Goal: Task Accomplishment & Management: Complete application form

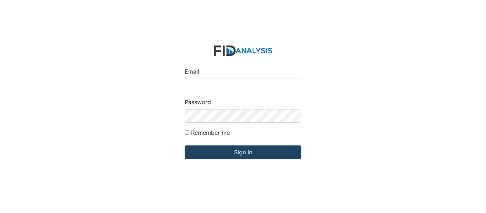
type input "[EMAIL_ADDRESS][PERSON_NAME][DOMAIN_NAME]"
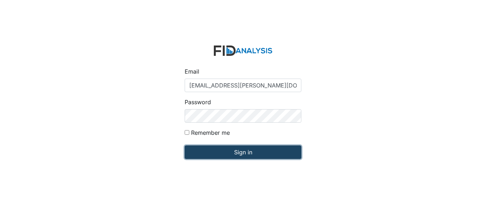
click at [252, 154] on input "Sign in" at bounding box center [243, 153] width 117 height 14
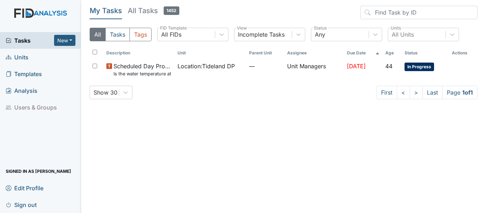
click at [48, 58] on link "Units" at bounding box center [40, 57] width 81 height 17
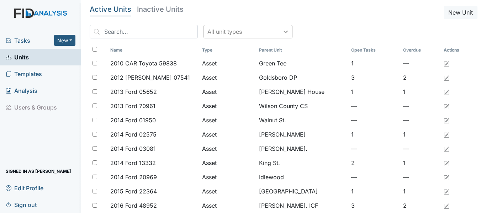
click at [282, 32] on icon at bounding box center [285, 31] width 7 height 7
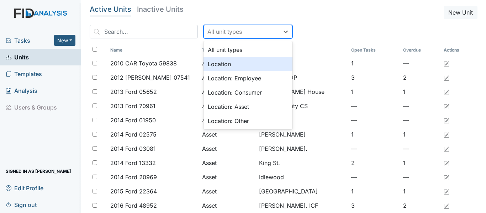
click at [239, 64] on div "Location" at bounding box center [248, 64] width 89 height 14
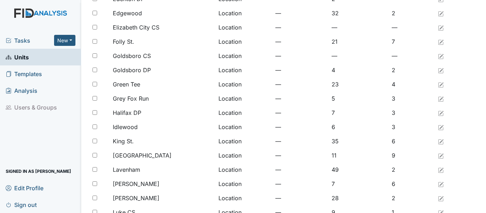
scroll to position [586, 0]
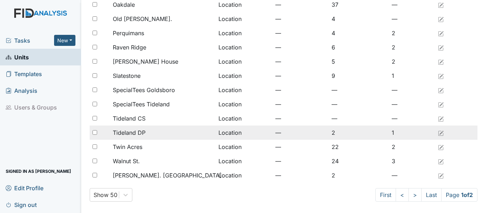
click at [125, 135] on span "Tideland DP" at bounding box center [129, 133] width 33 height 9
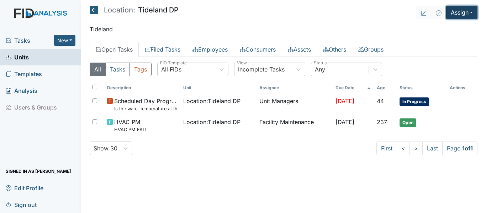
click at [474, 12] on button "Assign" at bounding box center [461, 13] width 31 height 14
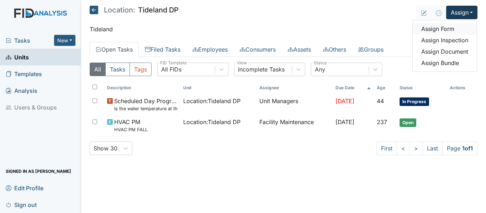
click at [457, 30] on link "Assign Form" at bounding box center [445, 28] width 64 height 11
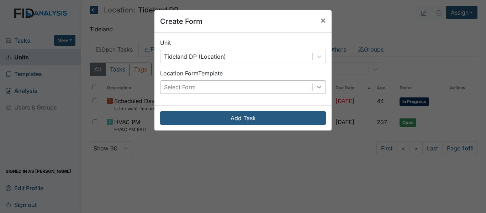
click at [318, 90] on icon at bounding box center [319, 87] width 7 height 7
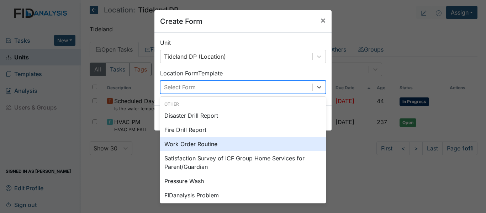
click at [223, 141] on div "Work Order Routine" at bounding box center [243, 144] width 166 height 14
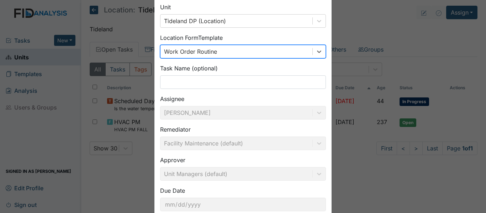
scroll to position [81, 0]
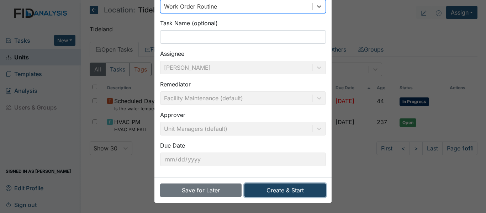
click at [283, 191] on button "Create & Start" at bounding box center [286, 191] width 82 height 14
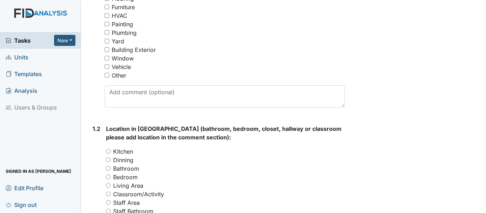
scroll to position [182, 0]
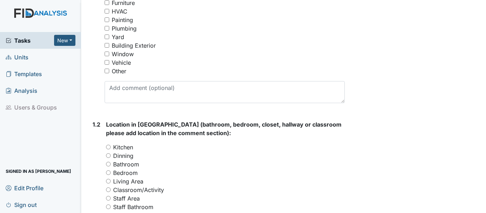
click at [105, 31] on input "Plumbing" at bounding box center [107, 28] width 5 height 5
checkbox input "true"
click at [109, 167] on input "Bathroom" at bounding box center [108, 164] width 5 height 5
radio input "true"
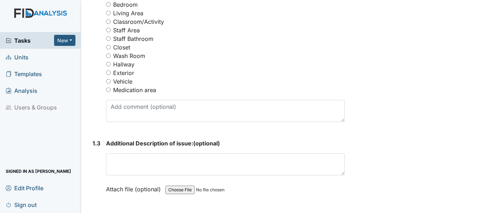
scroll to position [357, 0]
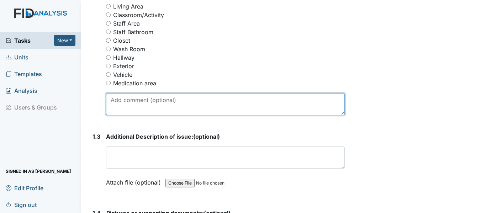
click at [126, 115] on textarea at bounding box center [225, 104] width 239 height 22
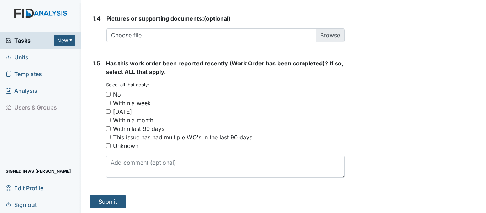
scroll to position [555, 0]
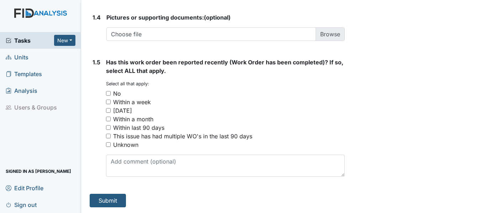
type textarea "bathroom in By Area, not flushing"
click at [108, 96] on input "No" at bounding box center [108, 93] width 5 height 5
checkbox input "true"
click at [106, 208] on button "Submit" at bounding box center [108, 201] width 36 height 14
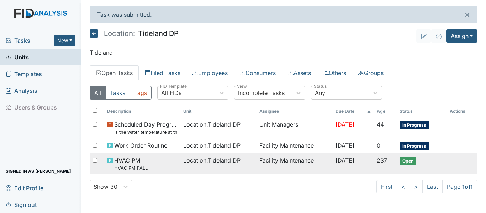
click at [145, 161] on span "HVAC PM HVAC PM FALL" at bounding box center [130, 163] width 33 height 15
